Goal: Transaction & Acquisition: Purchase product/service

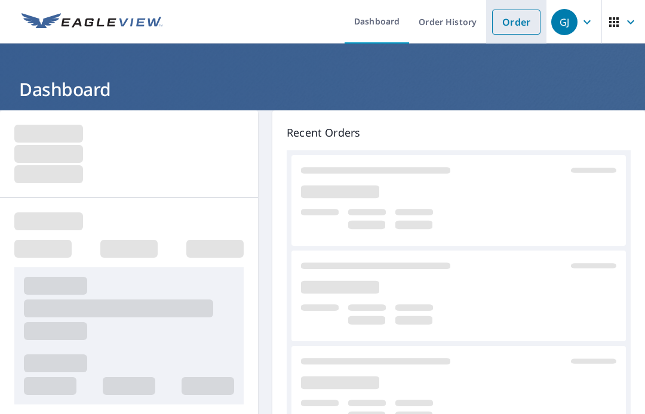
click at [518, 23] on link "Order" at bounding box center [516, 22] width 48 height 25
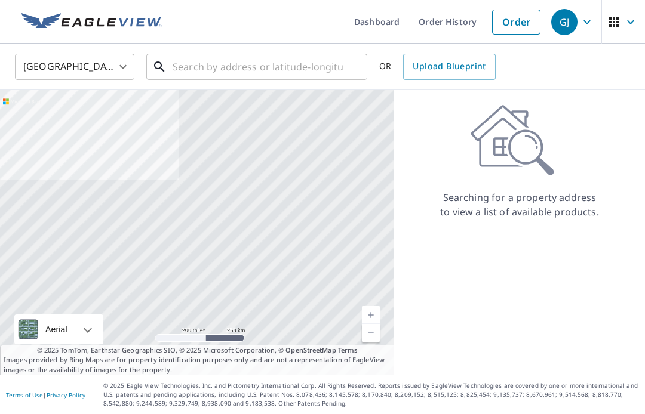
click at [212, 63] on input "text" at bounding box center [258, 66] width 170 height 33
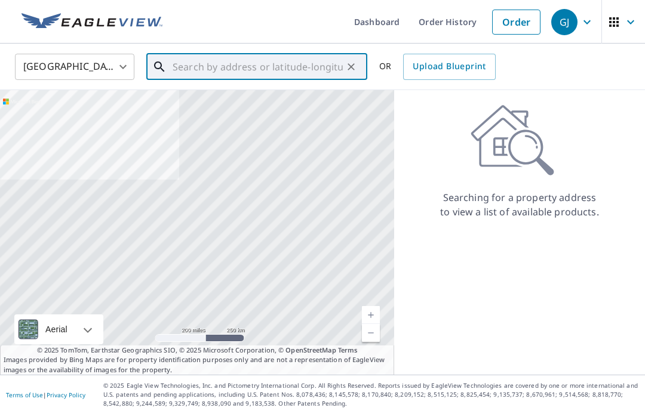
click at [197, 54] on input "text" at bounding box center [258, 66] width 170 height 33
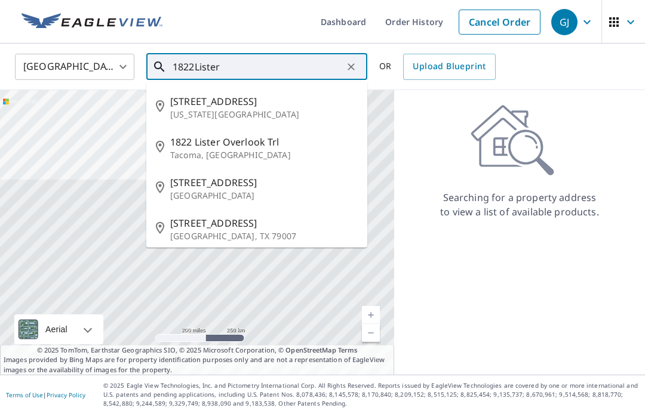
click at [276, 109] on p "[US_STATE][GEOGRAPHIC_DATA]" at bounding box center [263, 115] width 187 height 12
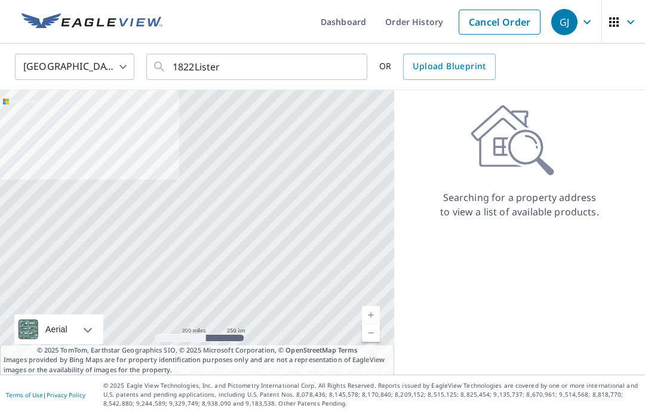
type input "[STREET_ADDRESS][US_STATE]"
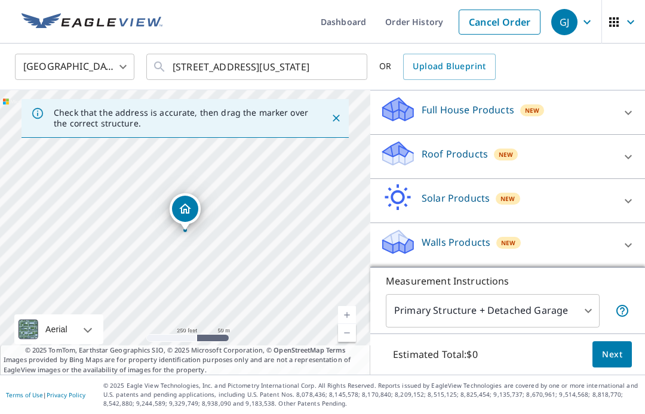
scroll to position [123, 0]
click at [587, 149] on div "Roof Products New" at bounding box center [497, 157] width 234 height 34
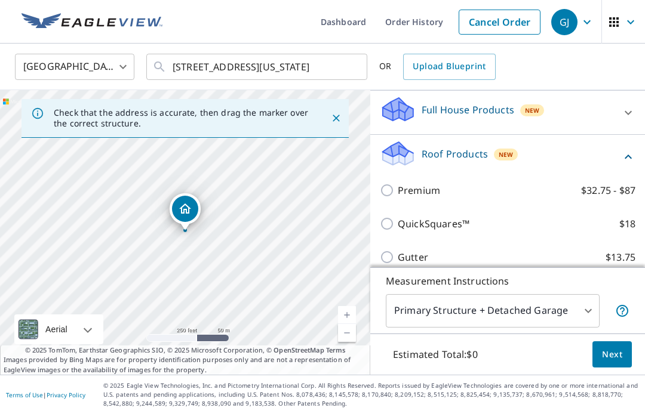
click at [456, 189] on label "Premium $32.75 - $87" at bounding box center [517, 190] width 238 height 14
click at [398, 189] on input "Premium $32.75 - $87" at bounding box center [389, 190] width 18 height 14
checkbox input "true"
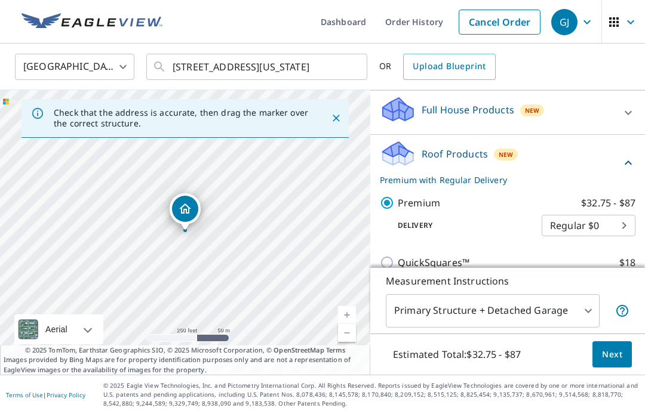
click at [584, 311] on body "GJ GJ Dashboard Order History Cancel Order GJ [GEOGRAPHIC_DATA] [GEOGRAPHIC_DAT…" at bounding box center [322, 207] width 645 height 414
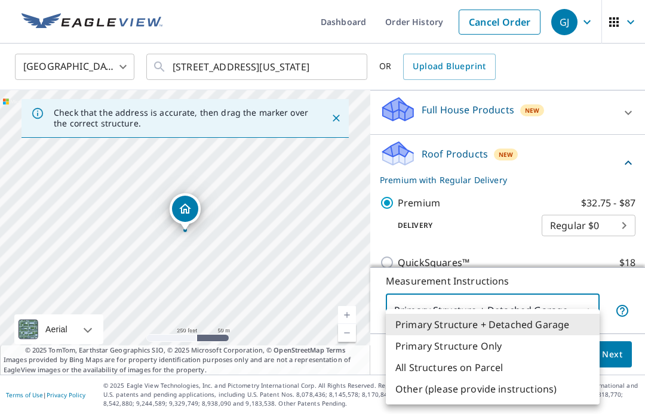
click at [525, 341] on li "Primary Structure Only" at bounding box center [493, 346] width 214 height 21
type input "2"
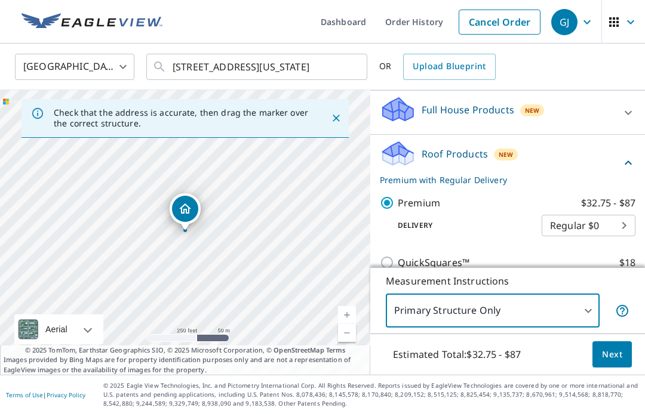
click at [620, 358] on span "Next" at bounding box center [612, 354] width 20 height 15
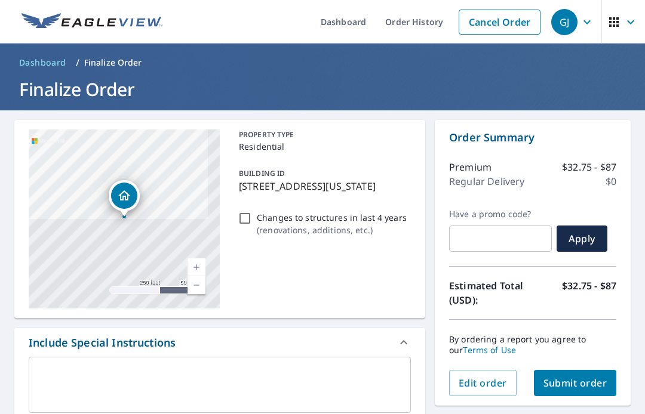
click at [588, 384] on span "Submit order" at bounding box center [575, 383] width 64 height 13
checkbox input "true"
